Goal: Task Accomplishment & Management: Use online tool/utility

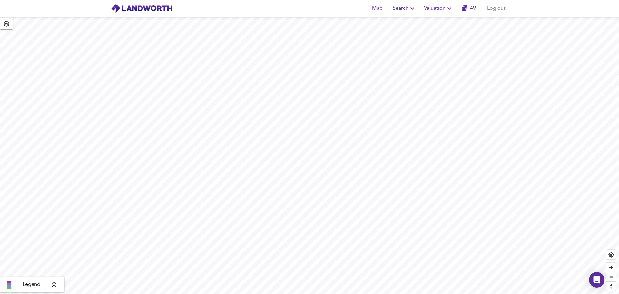
click at [433, 6] on span "Valuation" at bounding box center [438, 8] width 29 height 9
click at [435, 25] on li "New Valuation Report" at bounding box center [438, 23] width 77 height 12
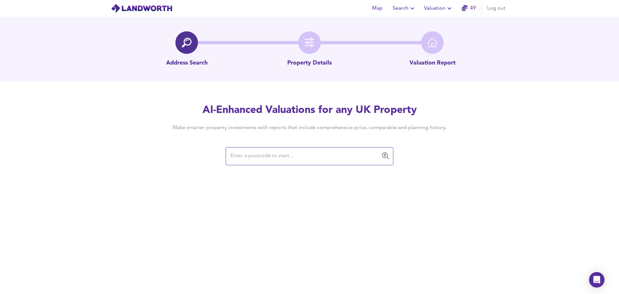
paste input "NW11 8ER"
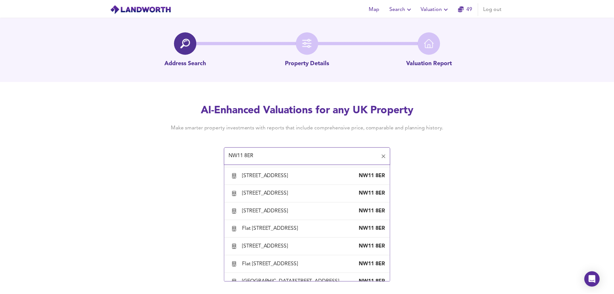
scroll to position [1064, 0]
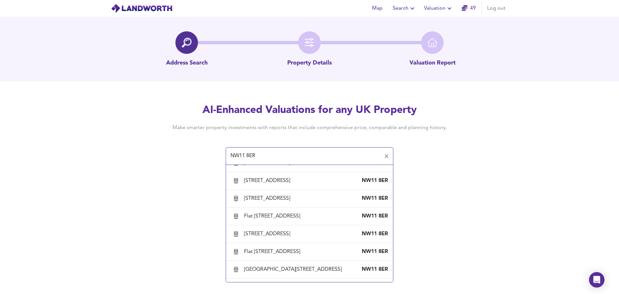
click at [271, 149] on div "[STREET_ADDRESS]" at bounding box center [268, 145] width 49 height 7
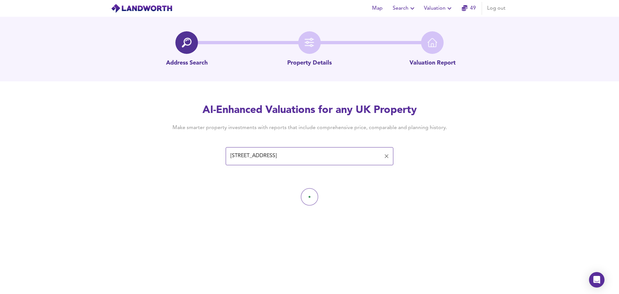
type input "[STREET_ADDRESS]"
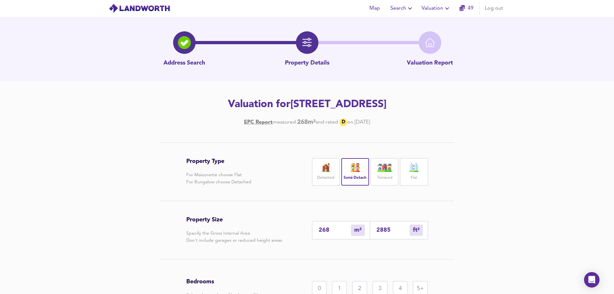
drag, startPoint x: 333, startPoint y: 231, endPoint x: 314, endPoint y: 230, distance: 19.0
click at [314, 230] on div "268 m² sqm" at bounding box center [341, 230] width 58 height 18
type input "3"
type input "32"
type input "30"
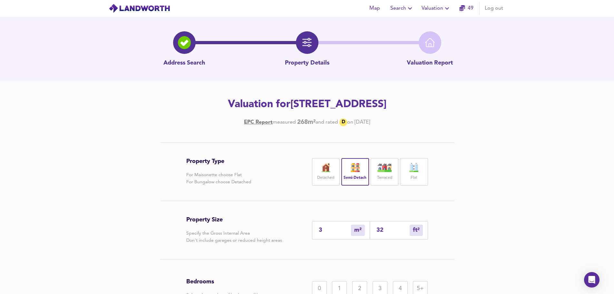
type input "323"
type input "300"
type input "3229"
type input "300"
click at [502, 190] on div "Property Type For Maisonette choose Flat For Bungalow choose Detached Detached …" at bounding box center [307, 255] width 614 height 227
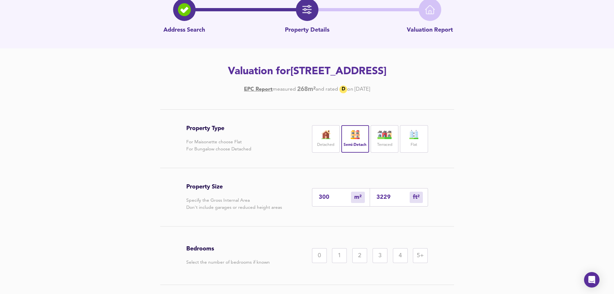
scroll to position [76, 0]
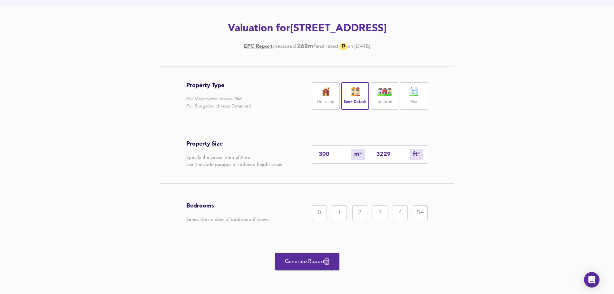
click at [420, 210] on div "5+" at bounding box center [420, 212] width 15 height 15
click at [297, 262] on span "Generate Report" at bounding box center [307, 261] width 52 height 9
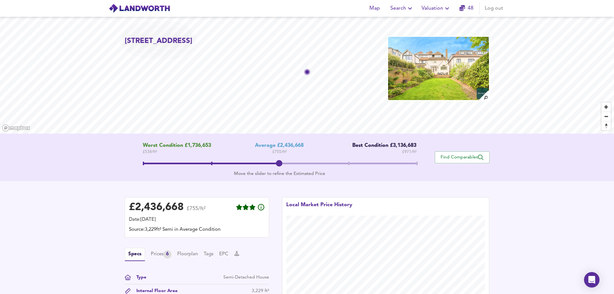
click at [267, 146] on div "Average £2,436,668" at bounding box center [279, 145] width 49 height 6
click at [346, 163] on span at bounding box center [280, 163] width 274 height 2
click at [281, 163] on span at bounding box center [245, 163] width 205 height 2
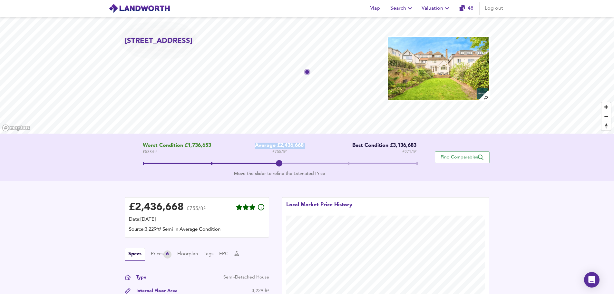
click at [443, 8] on icon "button" at bounding box center [447, 9] width 8 height 8
click at [195, 253] on button "Floorplan" at bounding box center [187, 253] width 21 height 7
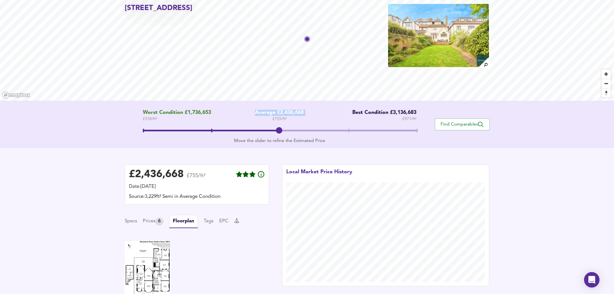
scroll to position [130, 0]
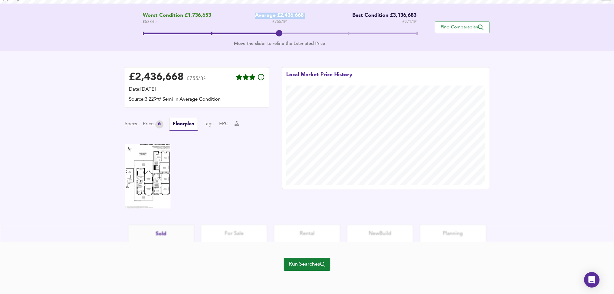
click at [144, 172] on img at bounding box center [148, 176] width 46 height 64
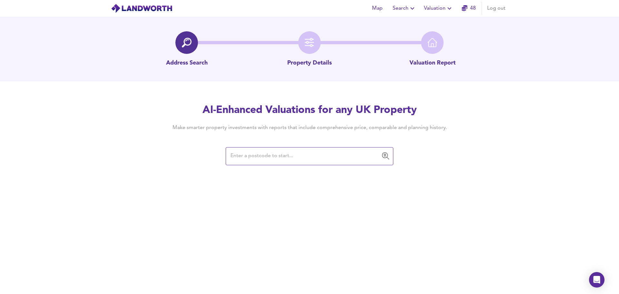
click at [297, 157] on input "text" at bounding box center [305, 156] width 152 height 12
paste input "NW11 8BH"
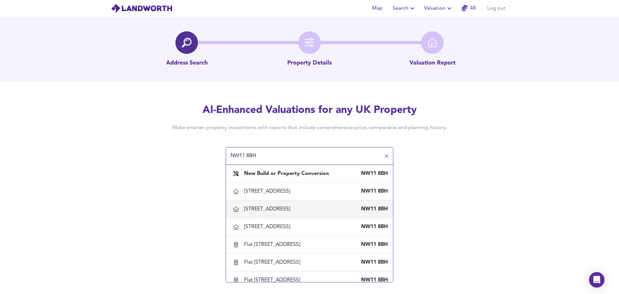
click at [262, 205] on div "25 Ravenscroft Avenue, London, Barnet NW11 8BH" at bounding box center [309, 209] width 157 height 14
type input "25 Ravenscroft Avenue, London, Barnet"
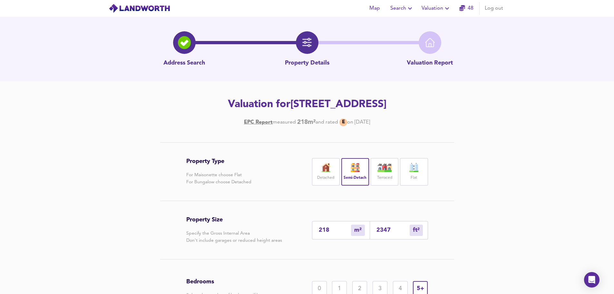
drag, startPoint x: 334, startPoint y: 230, endPoint x: 236, endPoint y: 218, distance: 98.0
click at [236, 218] on div "Property Size Specify the Gross Internal Area Don't include garages or reduced …" at bounding box center [307, 230] width 242 height 58
type input "23"
type input "248"
type input "2"
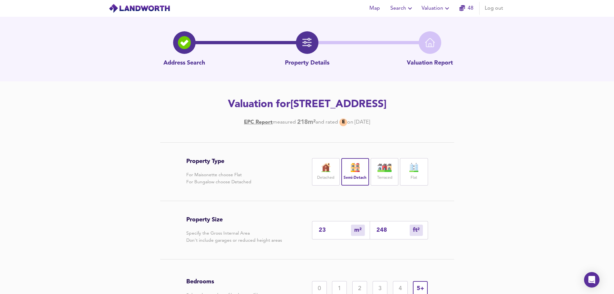
type input "22"
type input "3"
type input "32"
type input "30"
type input "323"
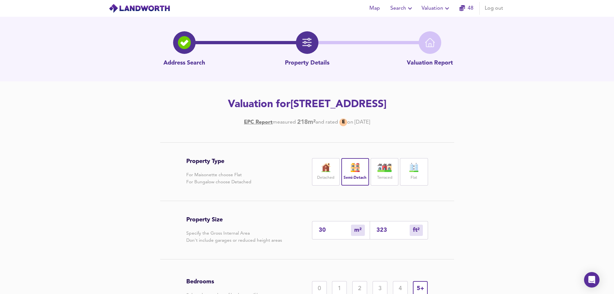
type input "300"
type input "3229"
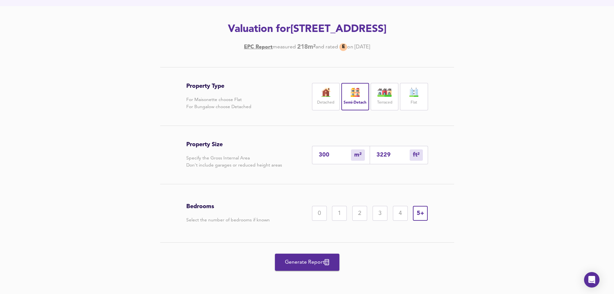
scroll to position [76, 0]
type input "300"
drag, startPoint x: 303, startPoint y: 261, endPoint x: 205, endPoint y: 242, distance: 99.4
click at [303, 261] on span "Generate Report" at bounding box center [307, 261] width 52 height 9
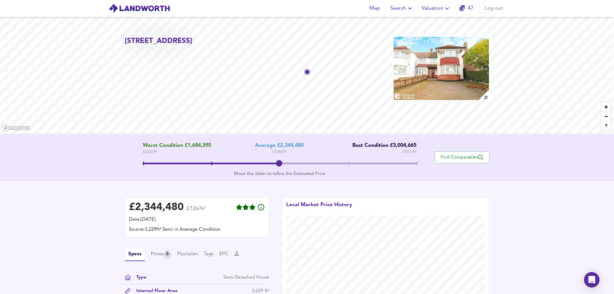
click at [145, 161] on span at bounding box center [280, 164] width 274 height 12
click at [210, 162] on span at bounding box center [280, 164] width 274 height 12
